Goal: Transaction & Acquisition: Purchase product/service

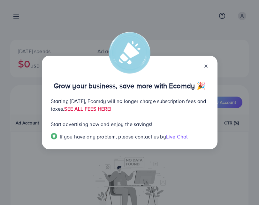
click at [206, 64] on icon at bounding box center [205, 66] width 5 height 5
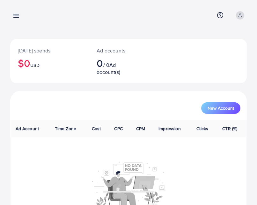
scroll to position [1, 0]
click at [41, 16] on div "Overview Help Center Contact Support Term and policy About Us Profile Log out" at bounding box center [128, 15] width 237 height 17
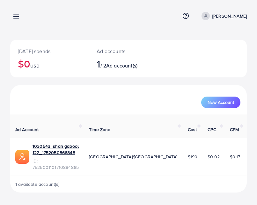
drag, startPoint x: 32, startPoint y: 2, endPoint x: 170, endPoint y: 23, distance: 139.5
click at [170, 23] on div "Overview Help Center Contact Support Term and policy About Us Shan Gabool Profi…" at bounding box center [128, 16] width 237 height 17
click at [59, 156] on link "1030543_shan gabool 122_1752050866845" at bounding box center [56, 149] width 46 height 13
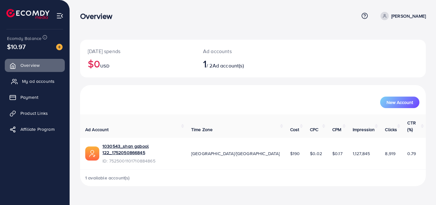
click at [46, 81] on span "My ad accounts" at bounding box center [38, 81] width 33 height 6
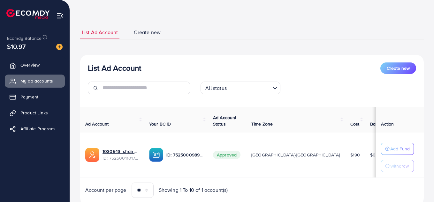
scroll to position [45, 0]
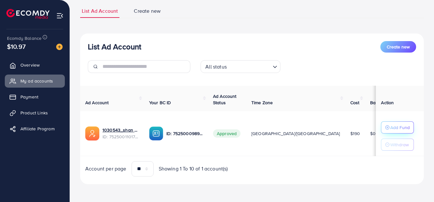
click at [393, 124] on p "Add Fund" at bounding box center [399, 128] width 19 height 8
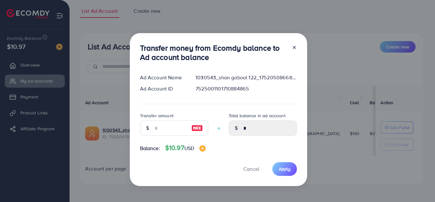
click at [347, 182] on div "Transfer money from Ecomdy balance to Ad account balance Ad Account Name 103054…" at bounding box center [217, 101] width 435 height 202
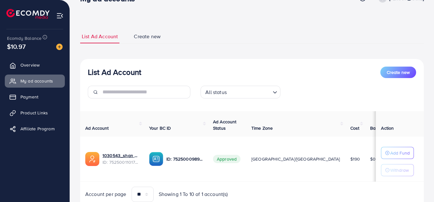
scroll to position [17, 0]
click at [32, 63] on span "Overview" at bounding box center [31, 65] width 19 height 6
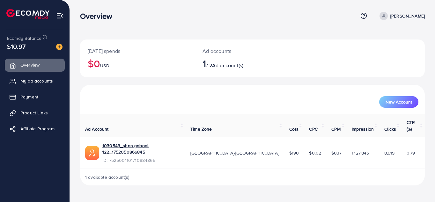
click at [56, 44] on div at bounding box center [56, 46] width 11 height 7
click at [62, 44] on img at bounding box center [59, 47] width 6 height 6
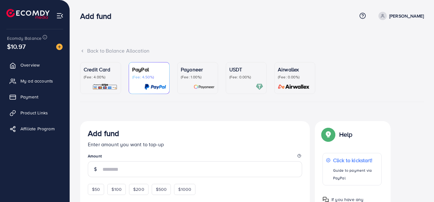
scroll to position [20, 0]
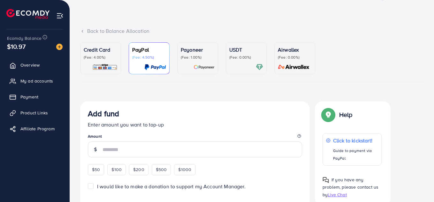
click at [239, 63] on div "USDT (Fee: 0.00%)" at bounding box center [246, 58] width 34 height 25
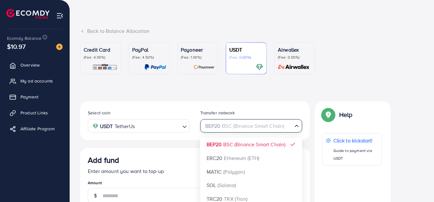
click at [295, 125] on icon "Search for option" at bounding box center [296, 126] width 6 height 6
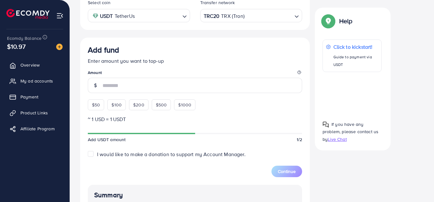
scroll to position [129, 0]
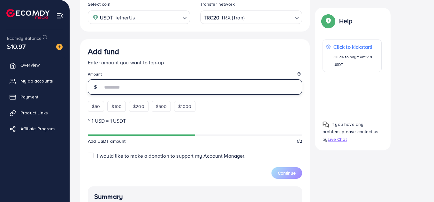
click at [128, 92] on input "number" at bounding box center [202, 86] width 200 height 15
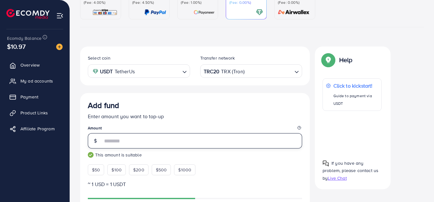
scroll to position [74, 0]
type input "**"
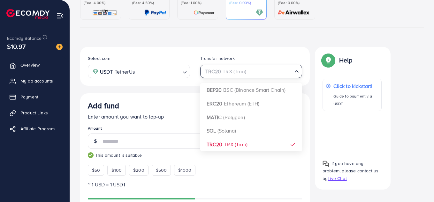
click at [299, 73] on icon "Search for option" at bounding box center [296, 71] width 6 height 6
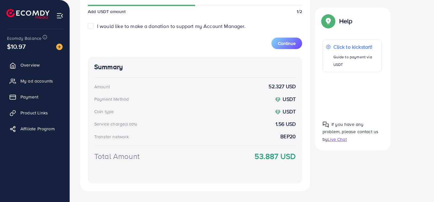
scroll to position [280, 0]
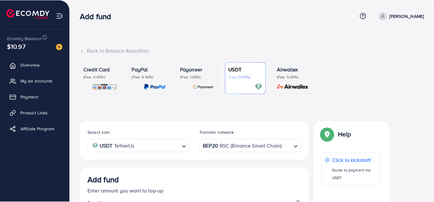
scroll to position [115, 0]
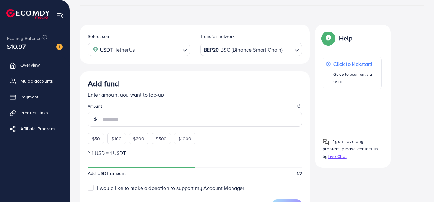
scroll to position [91, 0]
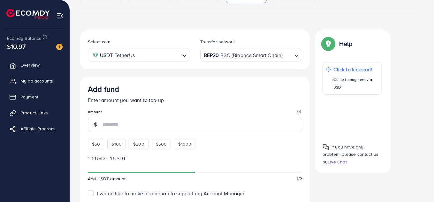
click at [185, 56] on icon "Search for option" at bounding box center [184, 56] width 6 height 6
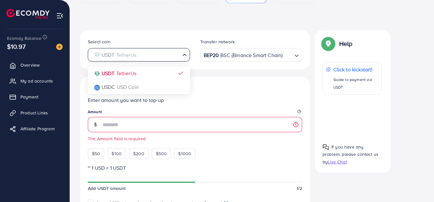
click at [201, 87] on div "Add fund" at bounding box center [195, 91] width 214 height 12
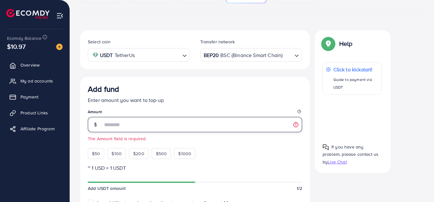
click at [178, 130] on input "number" at bounding box center [202, 124] width 200 height 15
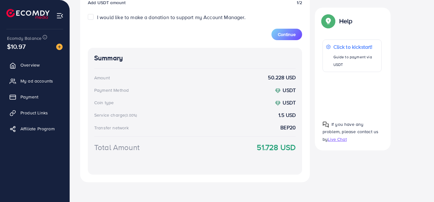
scroll to position [280, 0]
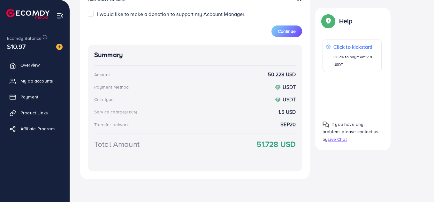
type input "**"
click at [178, 130] on div "Summary Amount 50.228 USD Payment Method USDT Coin type USDT Service charge (3.…" at bounding box center [195, 108] width 214 height 127
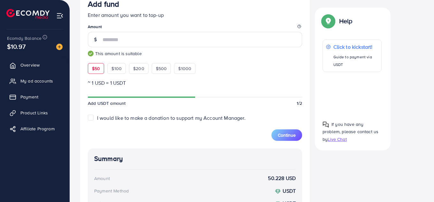
scroll to position [156, 0]
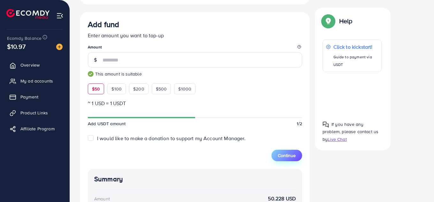
click at [291, 154] on span "Continue" at bounding box center [287, 156] width 18 height 6
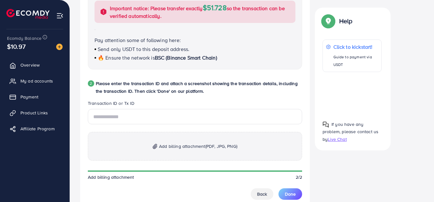
scroll to position [271, 0]
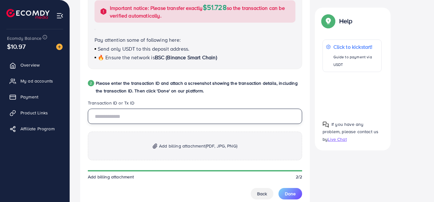
click at [152, 117] on input "text" at bounding box center [195, 116] width 214 height 15
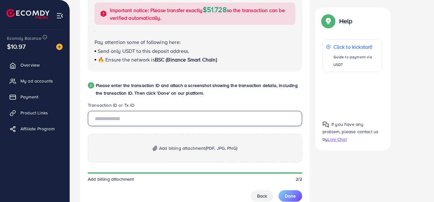
scroll to position [268, 0]
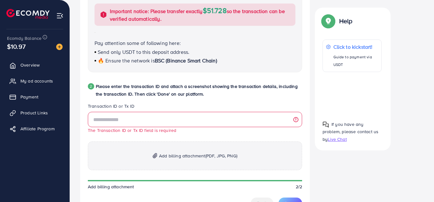
click at [156, 132] on div "The Transaction ID or Tx ID field is required Add billing attachment (PDF, JPG,…" at bounding box center [195, 160] width 214 height 97
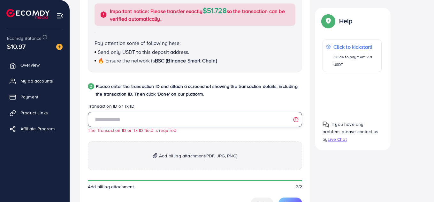
click at [153, 123] on input "text" at bounding box center [195, 119] width 214 height 15
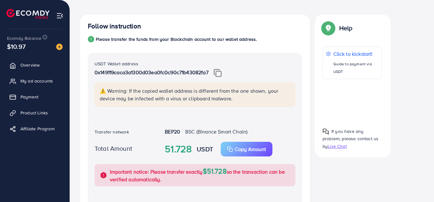
scroll to position [107, 0]
click at [220, 72] on img at bounding box center [218, 73] width 8 height 8
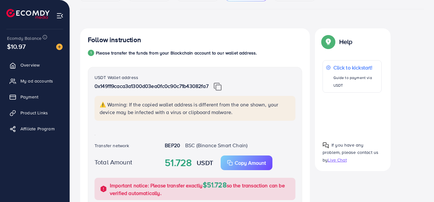
scroll to position [92, 0]
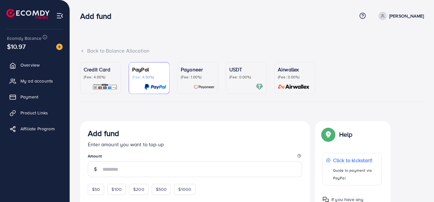
click at [234, 94] on ul "Credit Card (Fee: 4.00%) PayPal (Fee: 4.50%) Payoneer (Fee: 1.00%) USDT (Fee: 0…" at bounding box center [251, 82] width 343 height 40
click at [242, 87] on div at bounding box center [246, 86] width 34 height 7
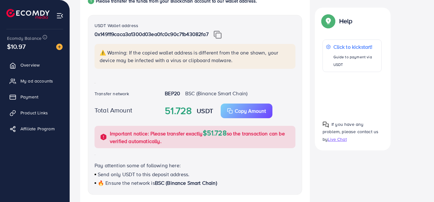
scroll to position [144, 0]
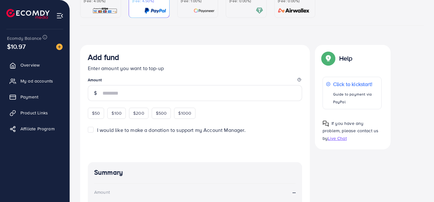
scroll to position [77, 0]
click at [237, 18] on link "USDT (Fee: 0.00%)" at bounding box center [246, 2] width 41 height 32
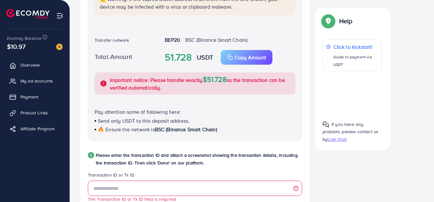
scroll to position [204, 0]
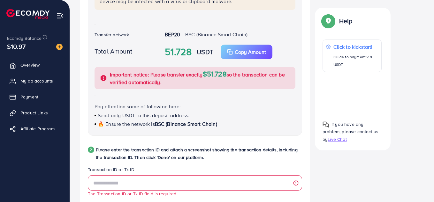
click at [189, 51] on strong "51.728" at bounding box center [178, 52] width 27 height 14
click at [238, 53] on p "Copy Amount" at bounding box center [250, 52] width 31 height 8
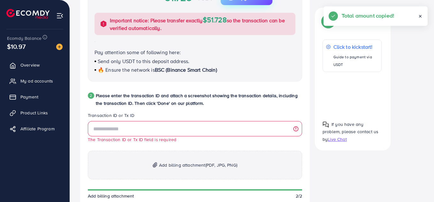
scroll to position [259, 0]
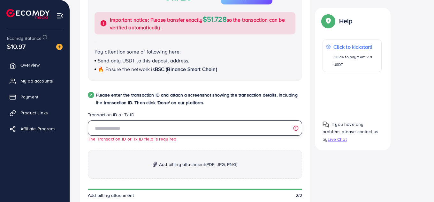
click at [153, 132] on input "text" at bounding box center [195, 128] width 214 height 15
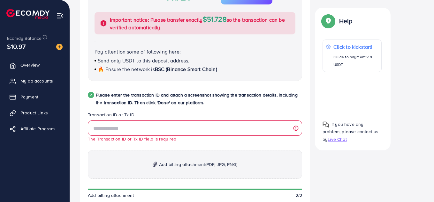
click at [201, 148] on div "The Transaction ID or Tx ID field is required Add billing attachment (PDF, JPG,…" at bounding box center [195, 169] width 214 height 97
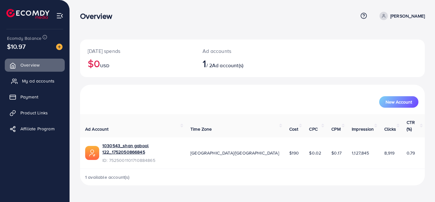
click at [43, 82] on span "My ad accounts" at bounding box center [38, 81] width 33 height 6
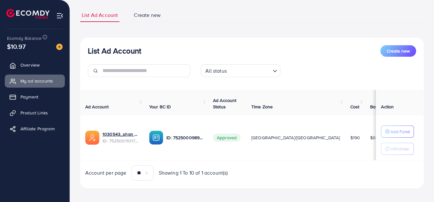
scroll to position [45, 0]
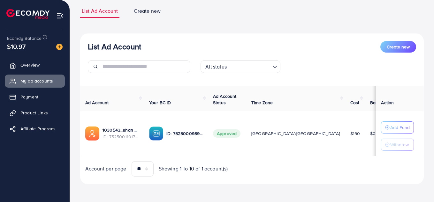
click at [38, 44] on div "$10.97" at bounding box center [35, 46] width 56 height 9
click at [58, 43] on div at bounding box center [56, 46] width 11 height 7
click at [57, 47] on img at bounding box center [59, 47] width 6 height 6
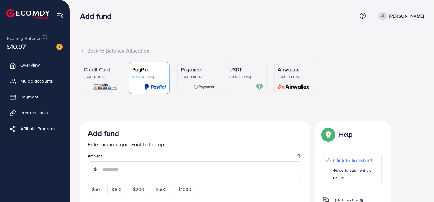
click at [240, 82] on div "USDT (Fee: 0.00%)" at bounding box center [246, 78] width 34 height 25
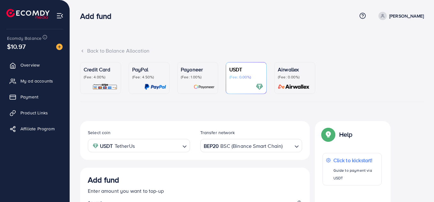
click at [240, 82] on div "USDT (Fee: 0.00%)" at bounding box center [246, 78] width 34 height 25
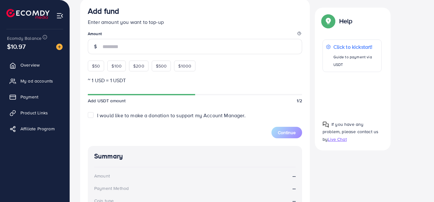
scroll to position [170, 0]
click at [181, 119] on div "Continue" at bounding box center [195, 128] width 214 height 19
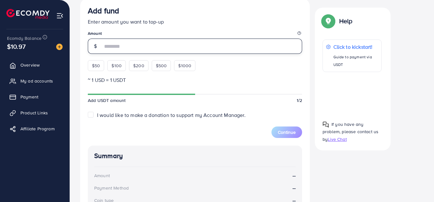
click at [132, 48] on input "number" at bounding box center [202, 46] width 200 height 15
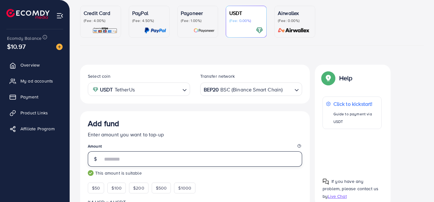
scroll to position [56, 0]
type input "**"
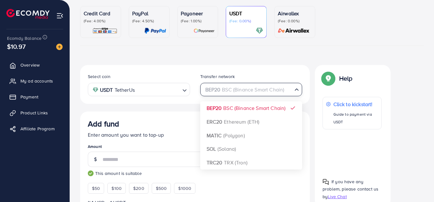
click at [296, 92] on icon "Search for option" at bounding box center [296, 90] width 6 height 6
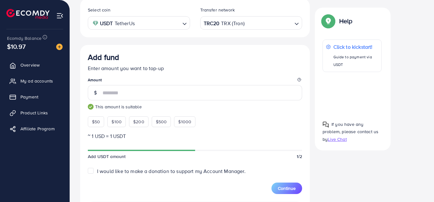
scroll to position [121, 0]
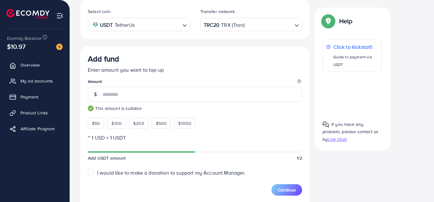
click at [342, 141] on span "Live Chat" at bounding box center [337, 139] width 19 height 6
click at [231, 131] on form "Add fund Enter amount you want to top-up Amount ** This amount is suitable $50 …" at bounding box center [195, 125] width 214 height 142
click at [220, 119] on div "Add fund Enter amount you want to top-up Amount ** This amount is suitable $50 …" at bounding box center [195, 91] width 214 height 75
click at [29, 102] on link "Payment" at bounding box center [35, 97] width 60 height 13
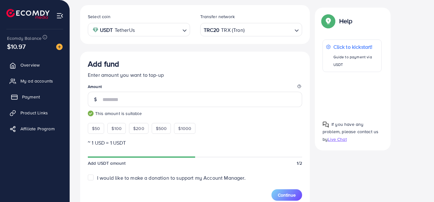
scroll to position [126, 0]
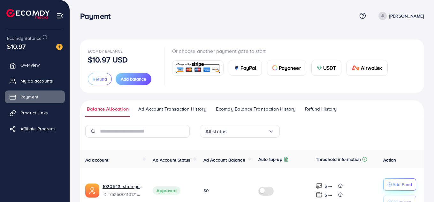
click at [396, 187] on p "Add Fund" at bounding box center [401, 185] width 19 height 8
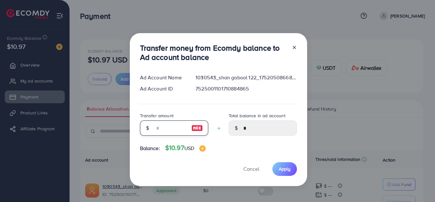
click at [176, 129] on input "number" at bounding box center [171, 128] width 32 height 15
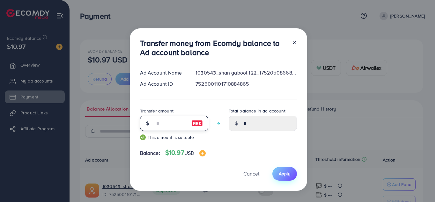
type input "**"
click at [284, 174] on span "Apply" at bounding box center [285, 174] width 12 height 6
